Goal: Task Accomplishment & Management: Complete application form

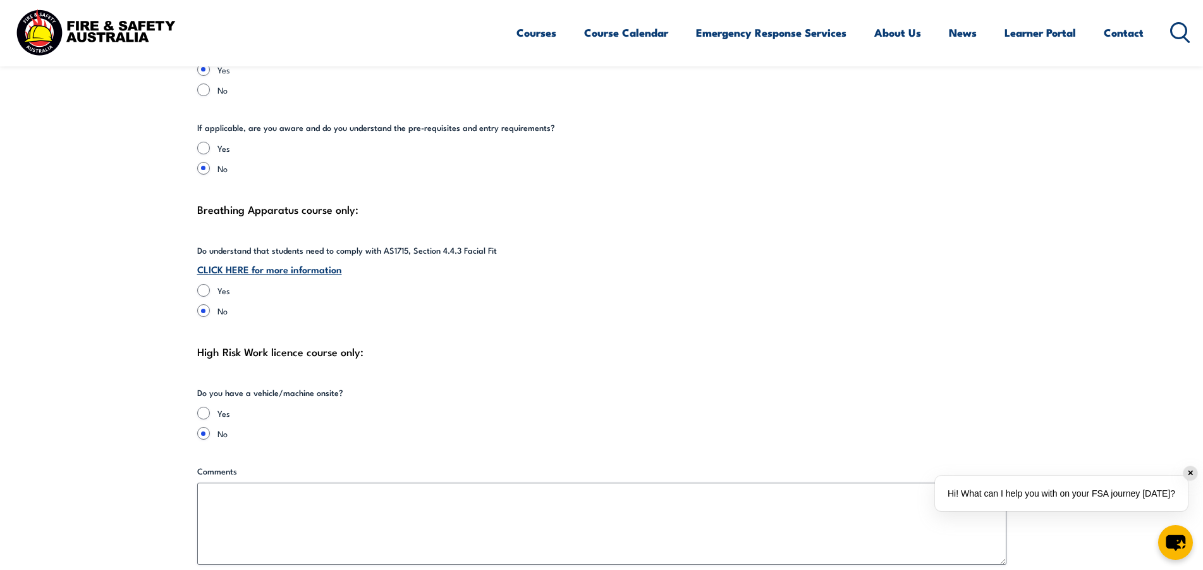
scroll to position [2783, 0]
click at [211, 283] on div "Yes" at bounding box center [601, 289] width 809 height 13
click at [207, 283] on input "Yes" at bounding box center [203, 289] width 13 height 13
radio input "true"
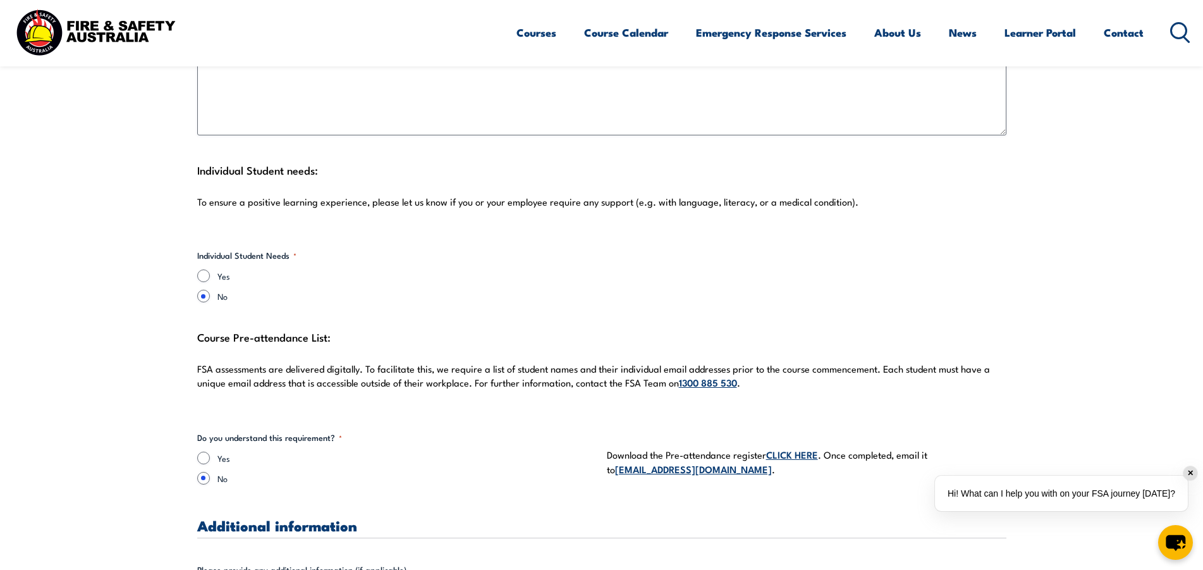
scroll to position [3289, 0]
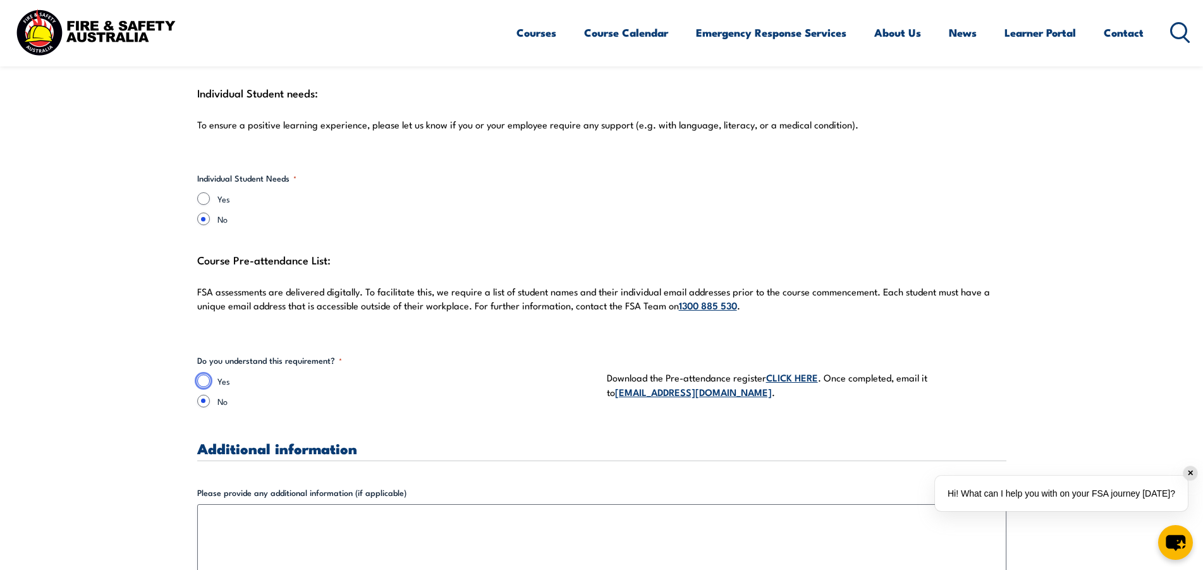
click at [204, 374] on input "Yes" at bounding box center [203, 380] width 13 height 13
radio input "true"
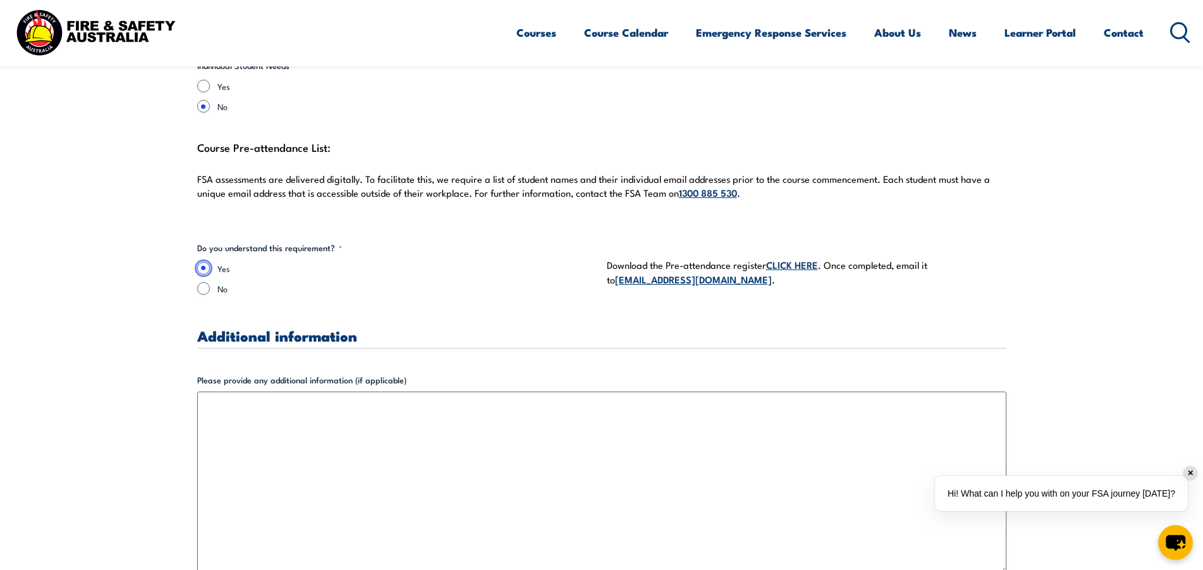
scroll to position [3415, 0]
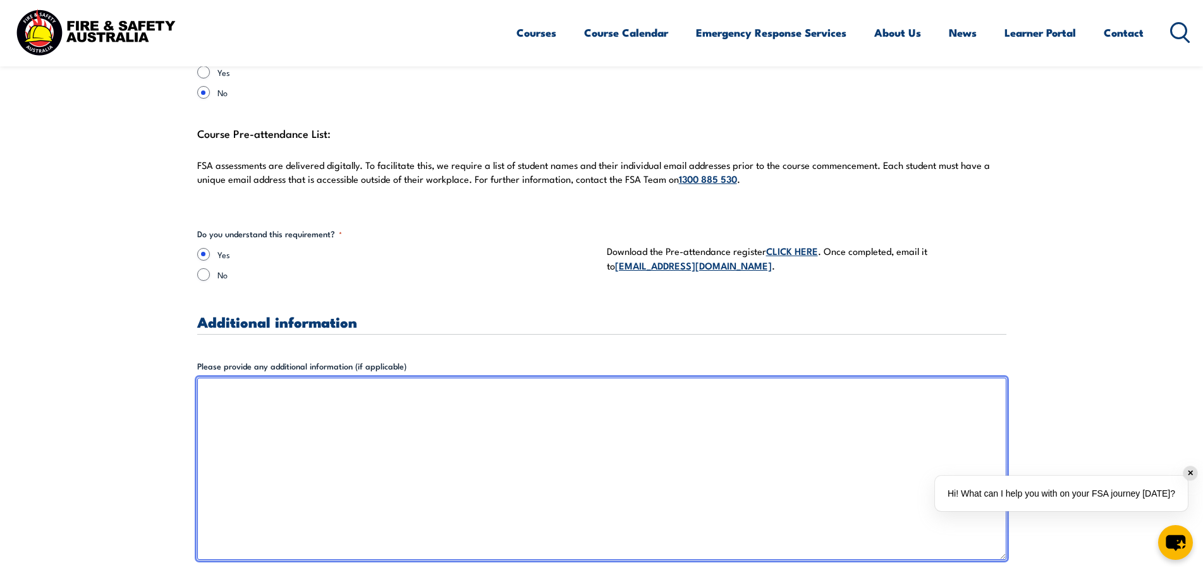
click at [547, 450] on textarea "Please provide any additional information (if applicable)" at bounding box center [601, 469] width 809 height 182
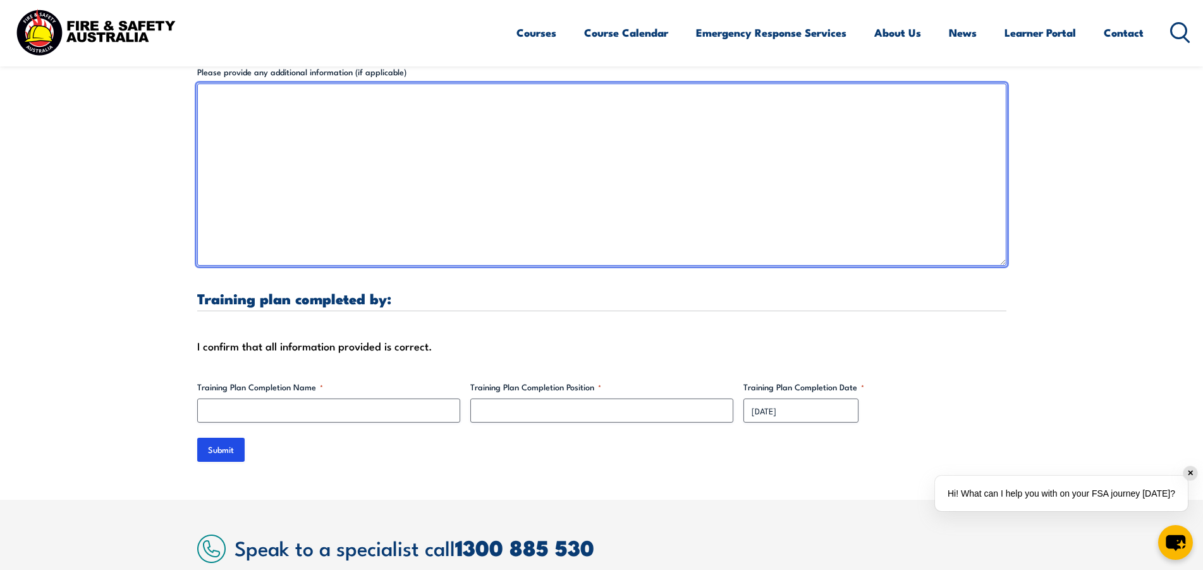
scroll to position [3731, 0]
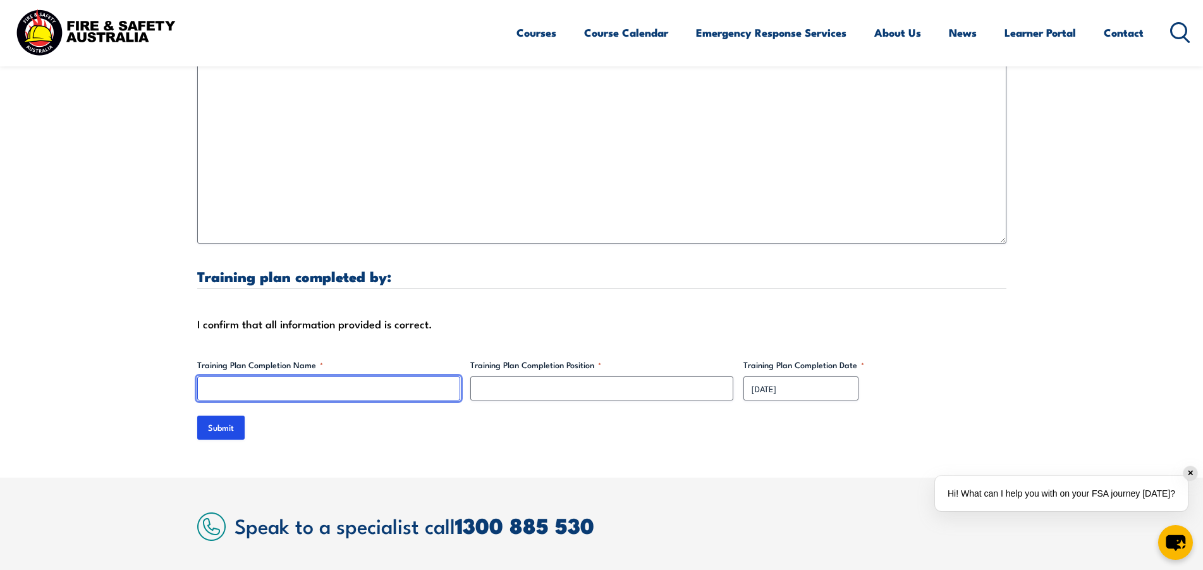
click at [385, 383] on input "Training Plan Completion Name *" at bounding box center [328, 388] width 263 height 24
type input "[PERSON_NAME]"
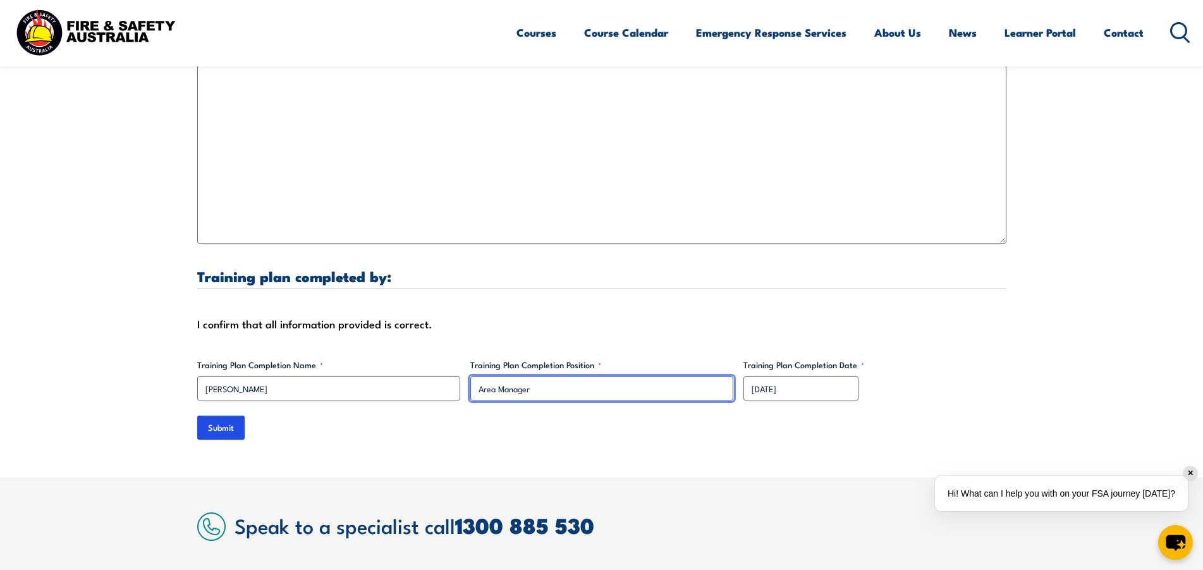
type input "Area Manager"
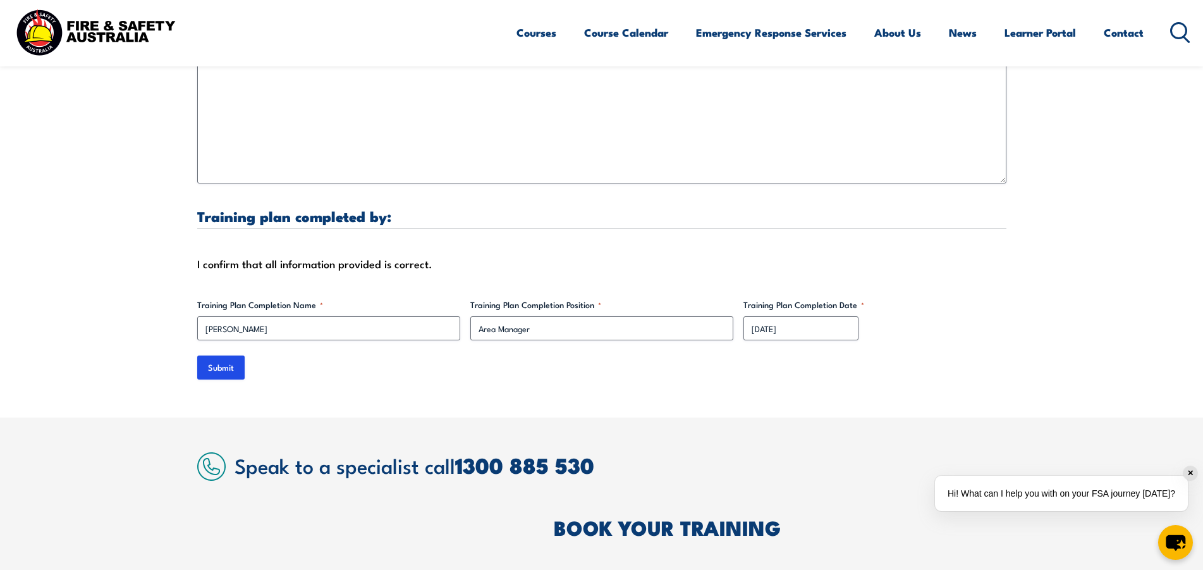
scroll to position [3921, 0]
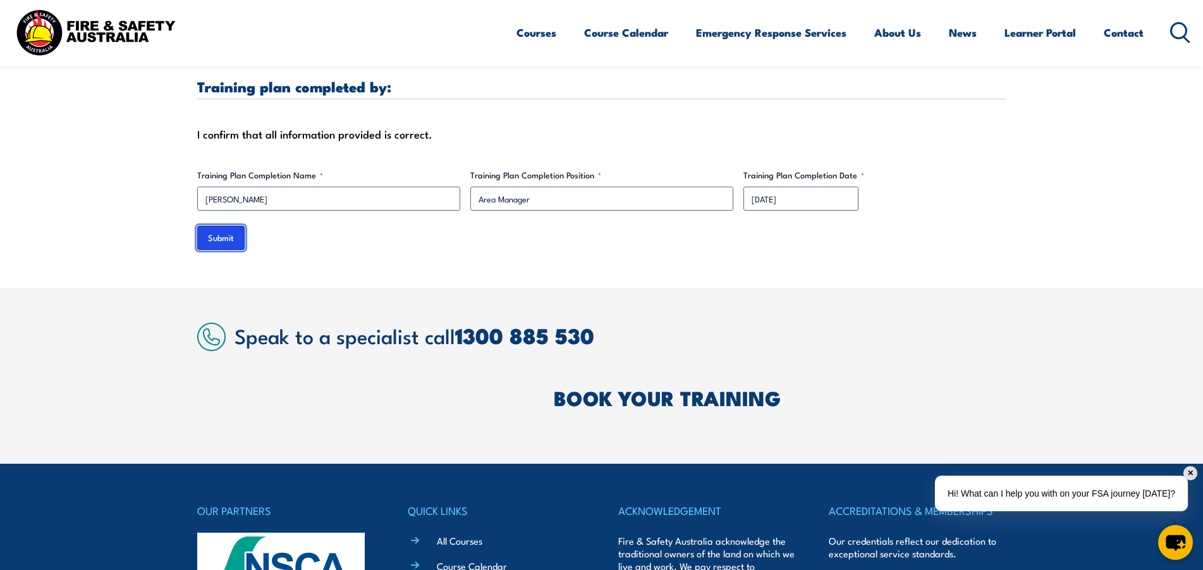
click at [230, 226] on input "Submit" at bounding box center [220, 238] width 47 height 24
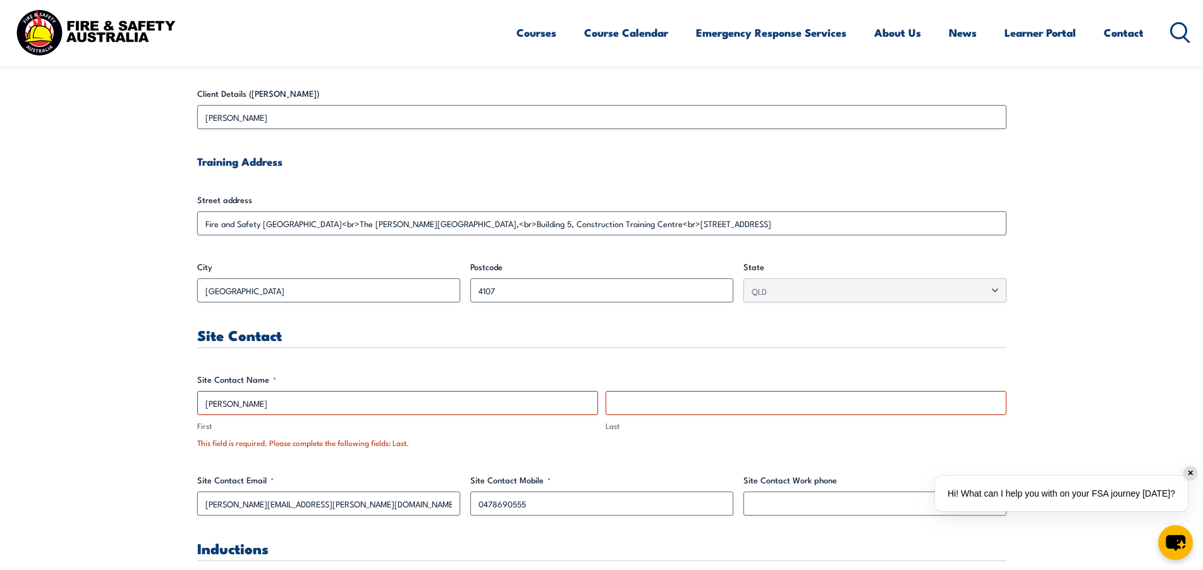
scroll to position [515, 0]
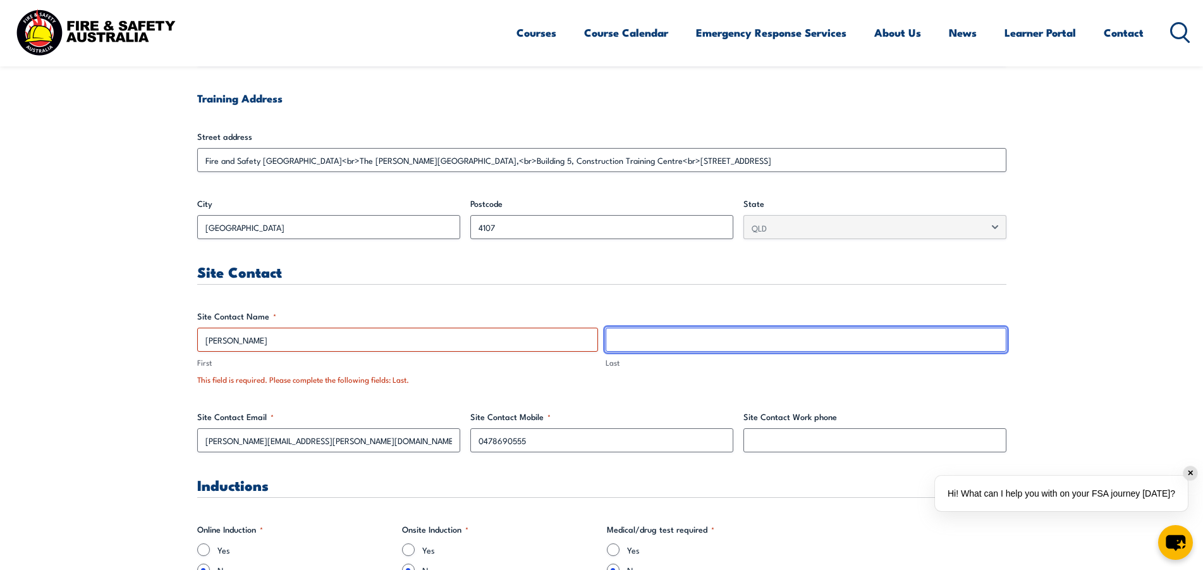
click at [658, 345] on input "Last" at bounding box center [806, 340] width 401 height 24
type input "[PERSON_NAME]"
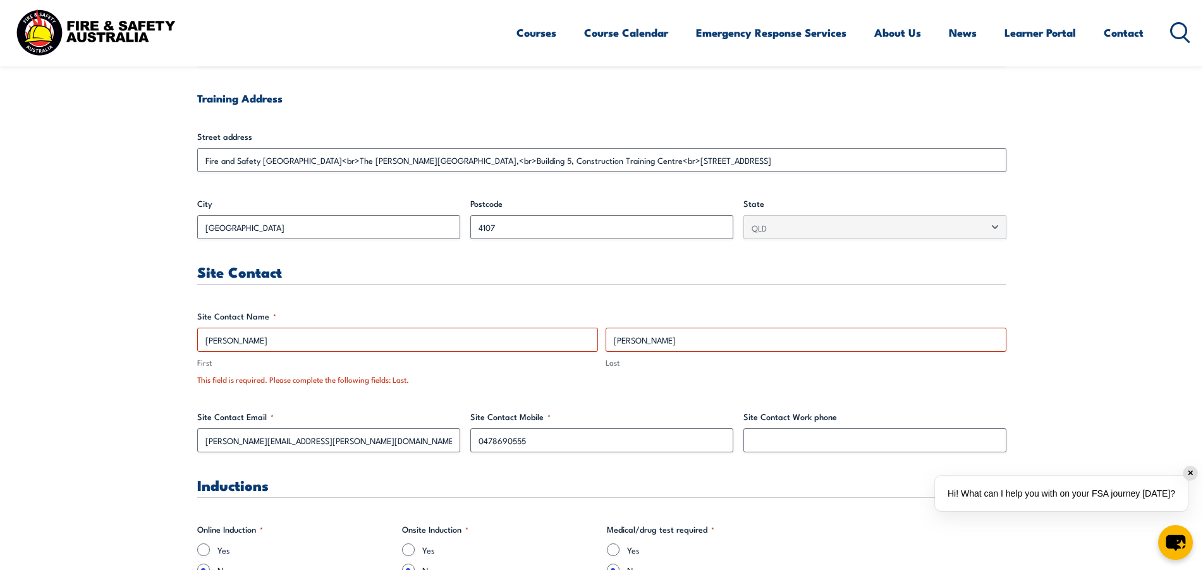
click at [473, 353] on span "[PERSON_NAME] First" at bounding box center [398, 348] width 409 height 41
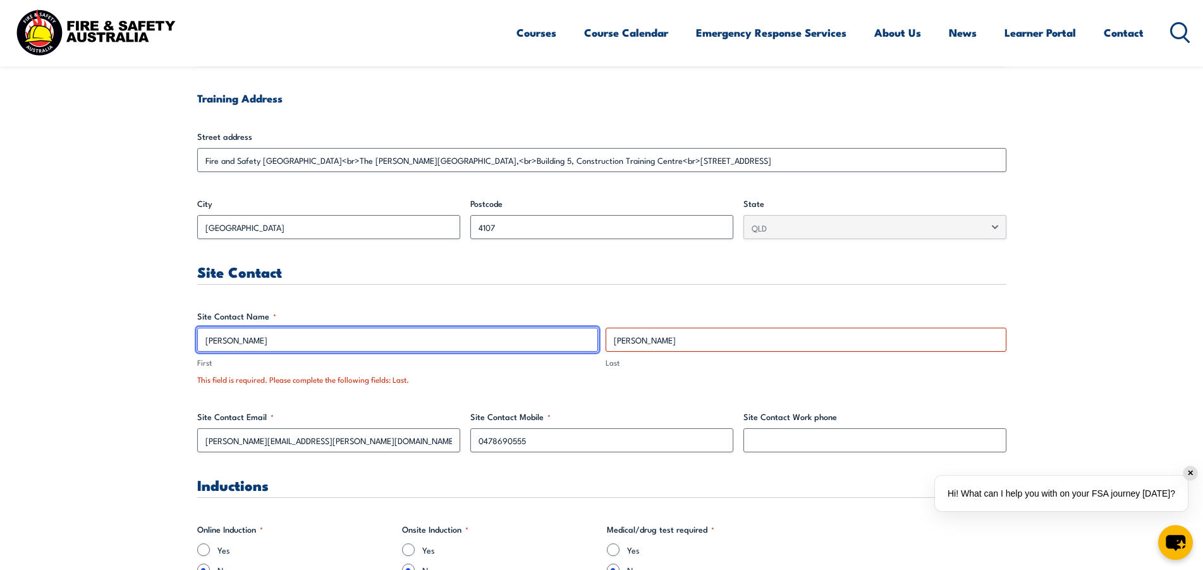
click at [470, 338] on input "[PERSON_NAME]" at bounding box center [397, 340] width 401 height 24
type input "[PERSON_NAME]"
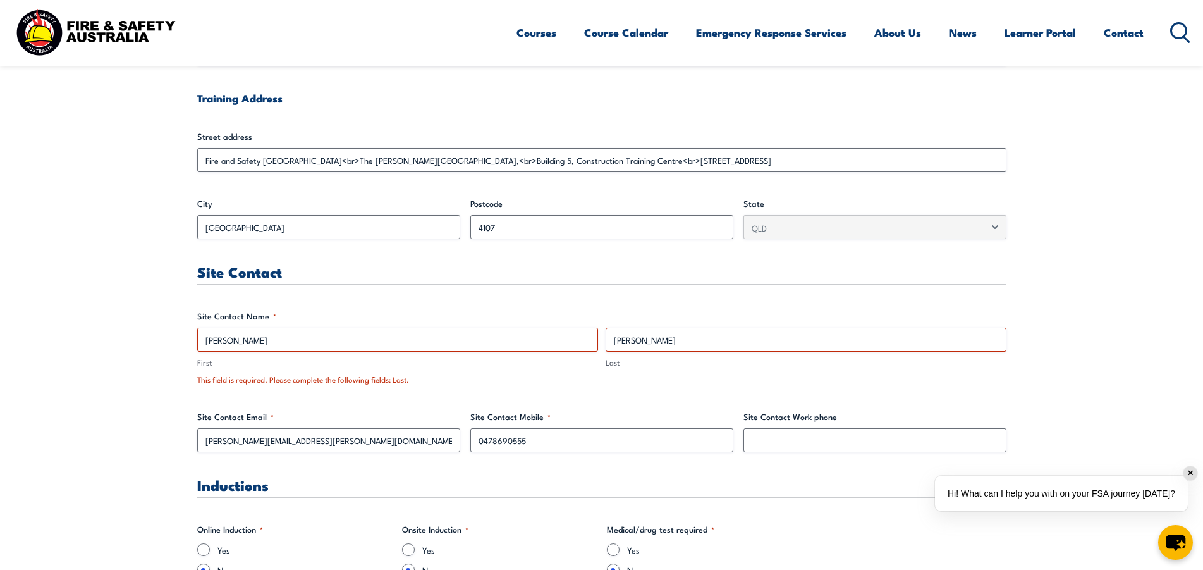
click at [513, 369] on fieldset "Site Contact Name * [PERSON_NAME] First [PERSON_NAME] Last This field is requir…" at bounding box center [601, 347] width 809 height 75
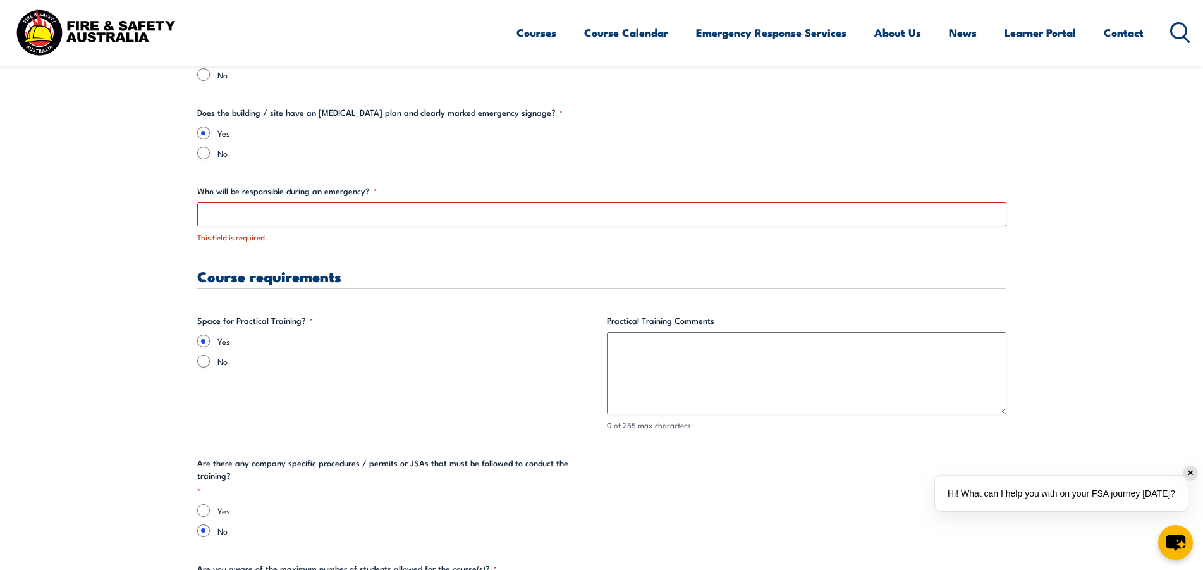
scroll to position [2159, 0]
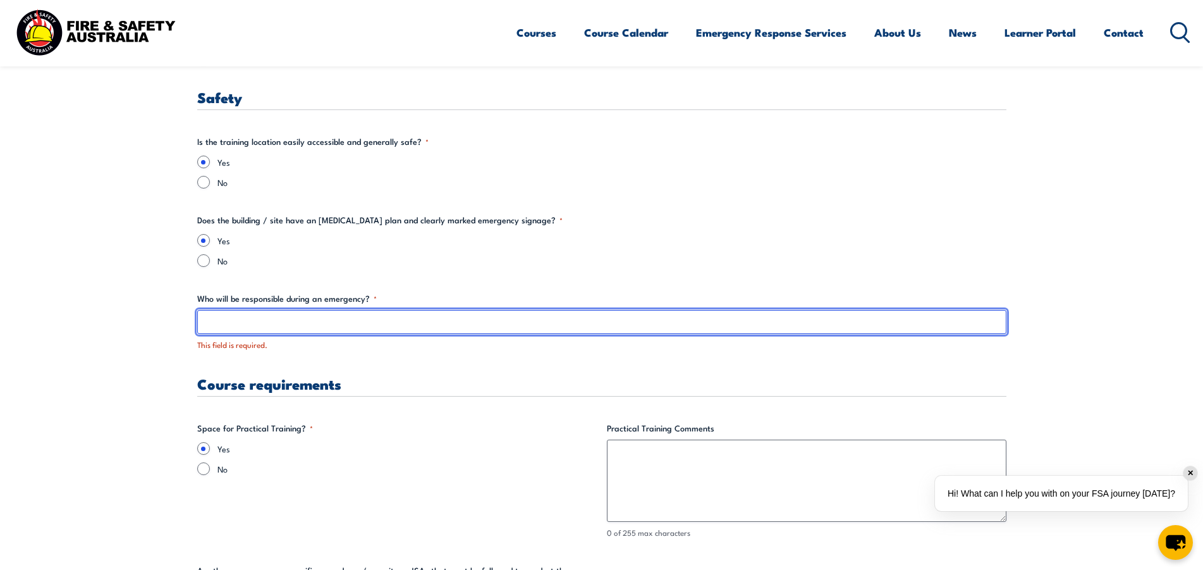
click at [428, 318] on input "Who will be responsible during an emergency? *" at bounding box center [601, 322] width 809 height 24
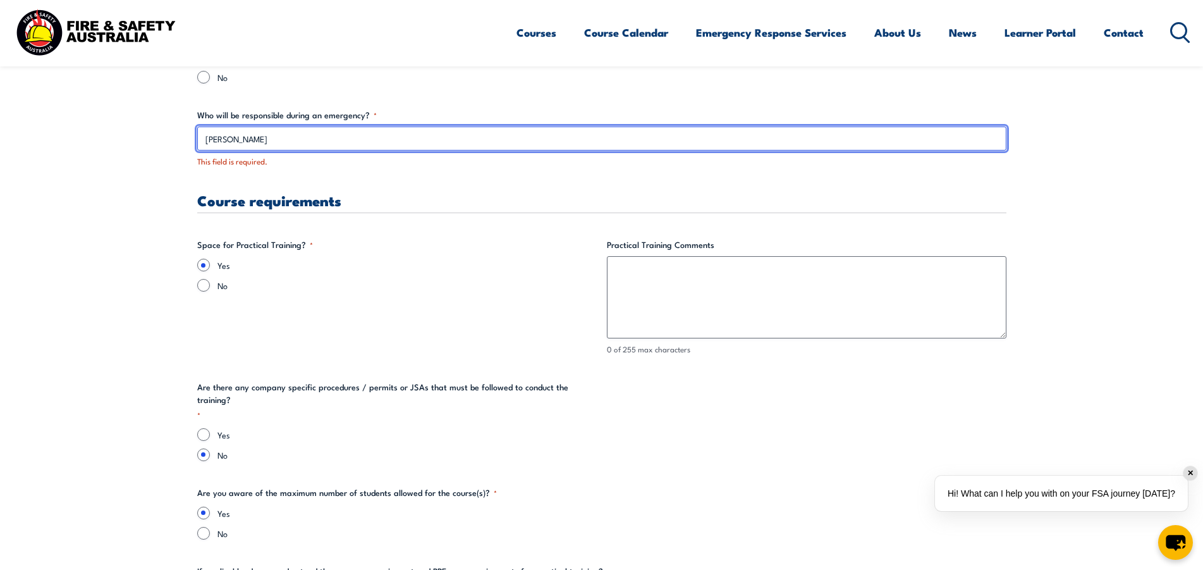
type input "[PERSON_NAME]"
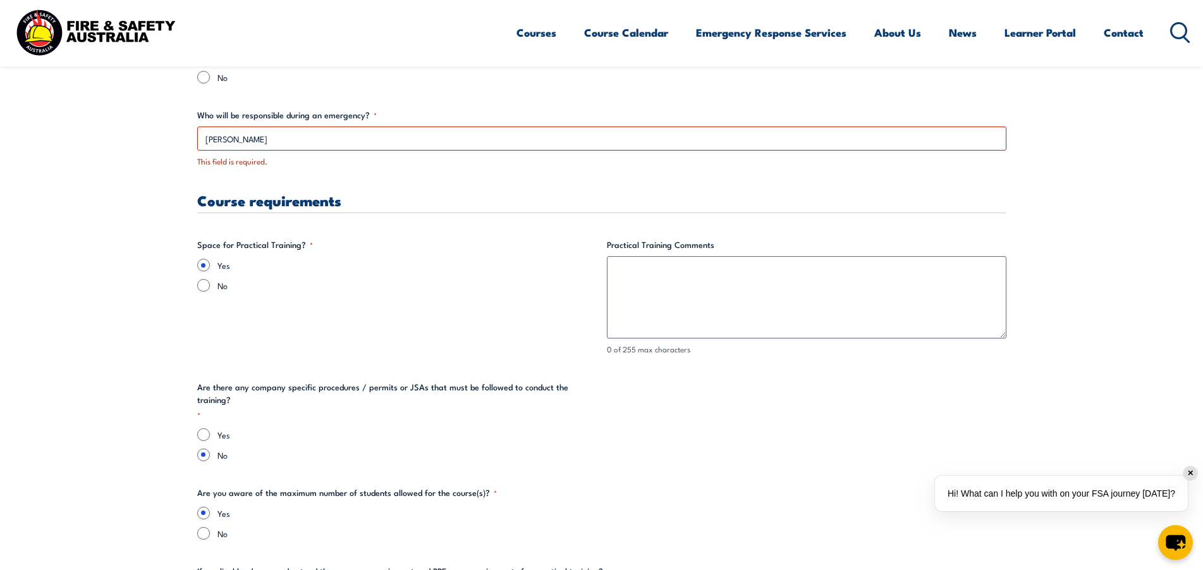
scroll to position [2349, 0]
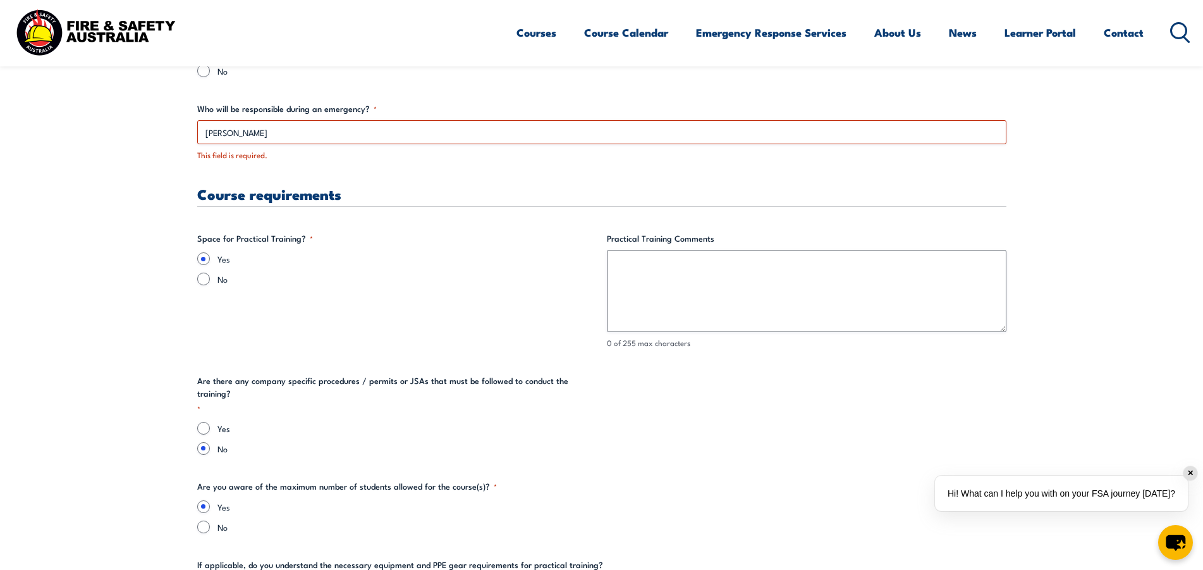
click at [430, 333] on fieldset "Space for Practical Training? * Yes No" at bounding box center [397, 290] width 400 height 117
click at [419, 361] on div "Training details Client Details ([PERSON_NAME]) [PERSON_NAME] Training Address …" at bounding box center [601, 4] width 809 height 3720
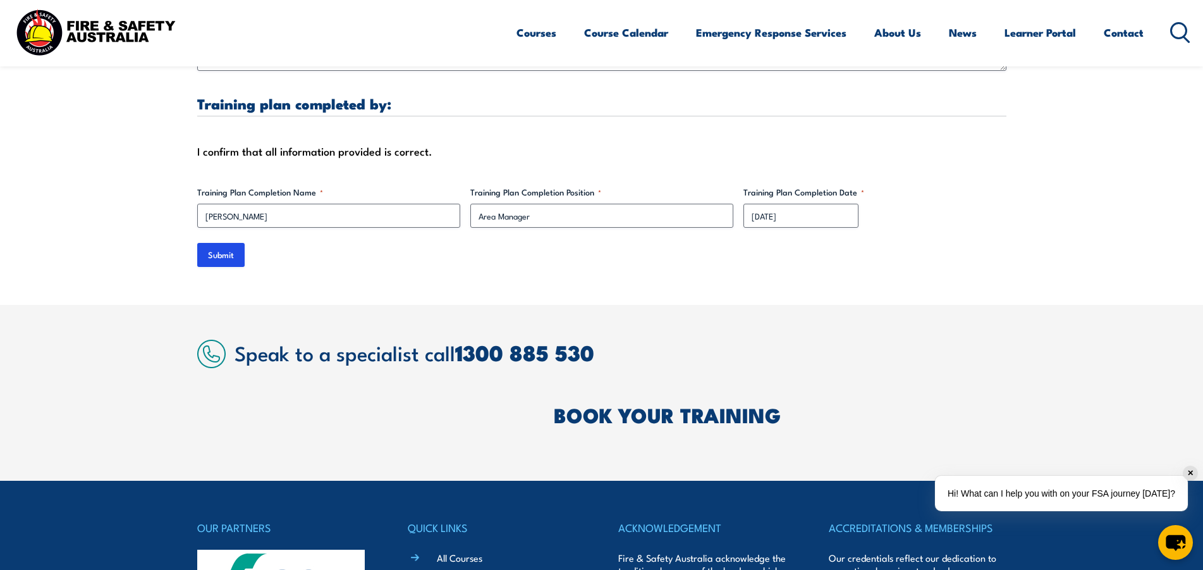
scroll to position [3993, 0]
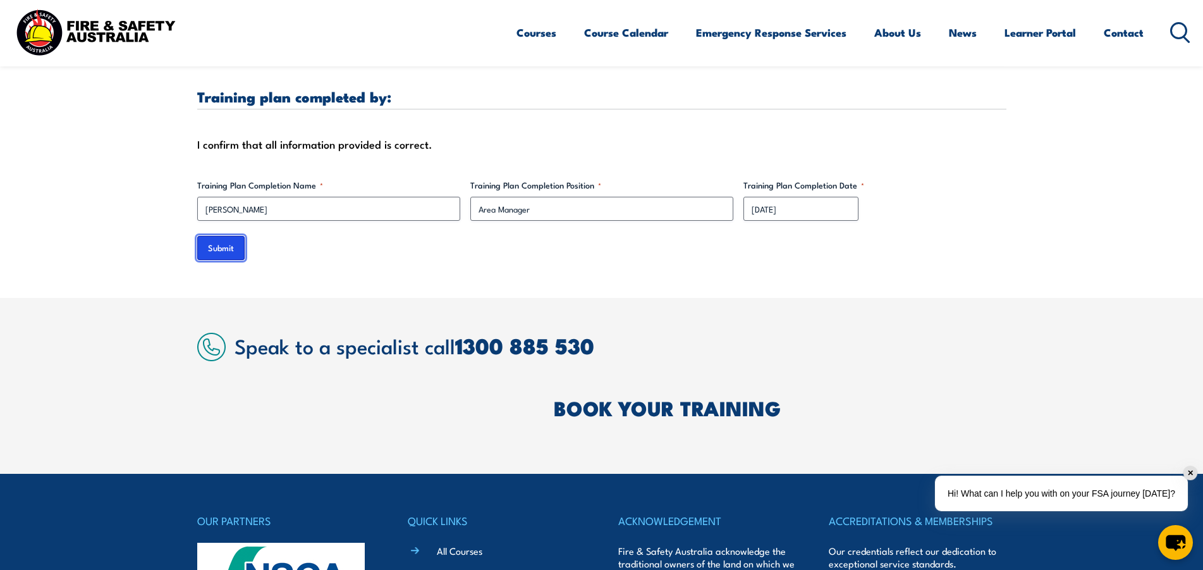
click at [223, 243] on input "Submit" at bounding box center [220, 248] width 47 height 24
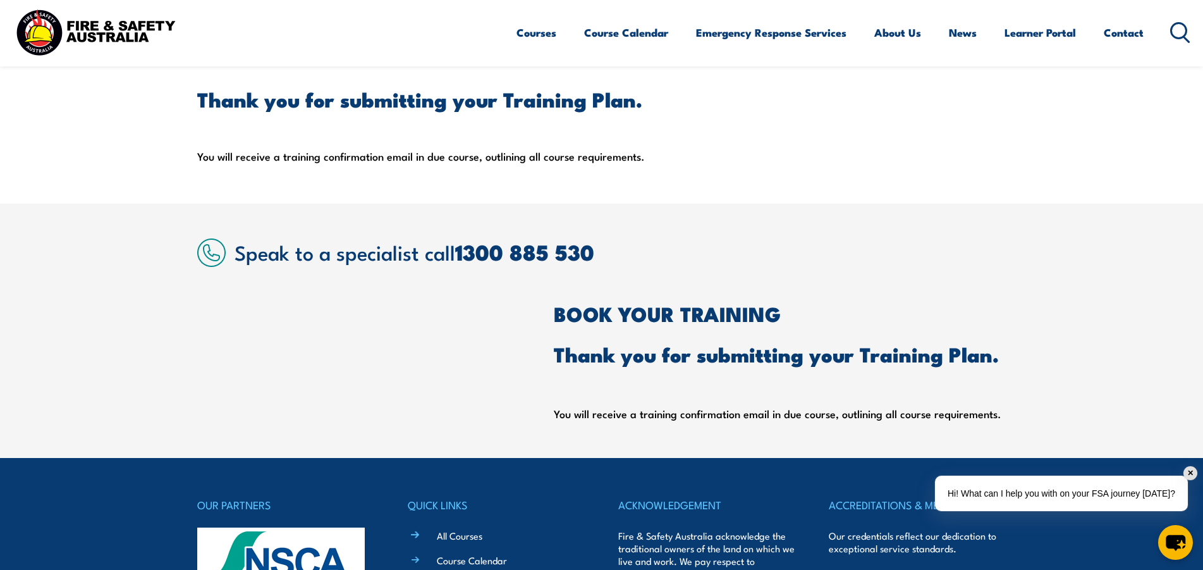
scroll to position [58, 0]
